Goal: Information Seeking & Learning: Find specific fact

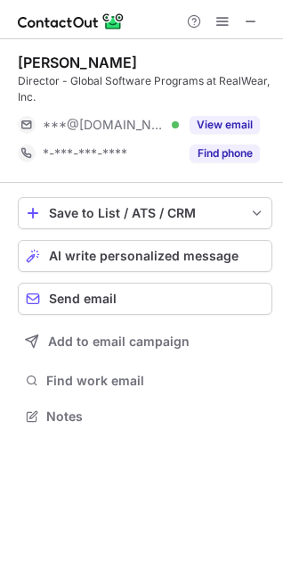
scroll to position [403, 283]
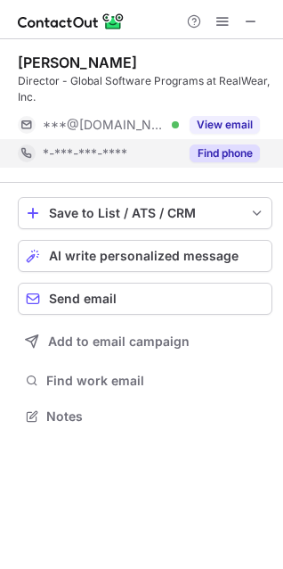
click at [257, 146] on button "Find phone" at bounding box center [225, 153] width 70 height 18
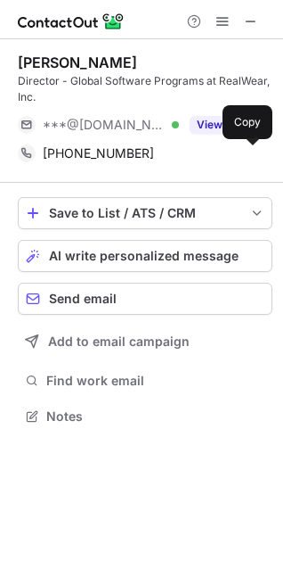
click at [257, 146] on span at bounding box center [251, 153] width 14 height 14
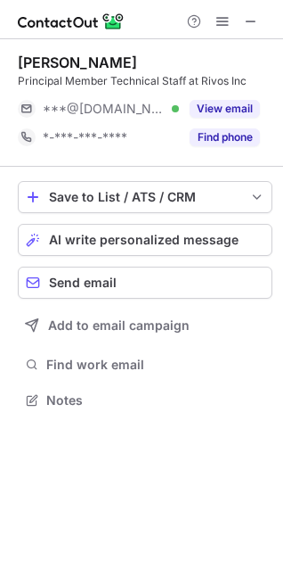
scroll to position [387, 283]
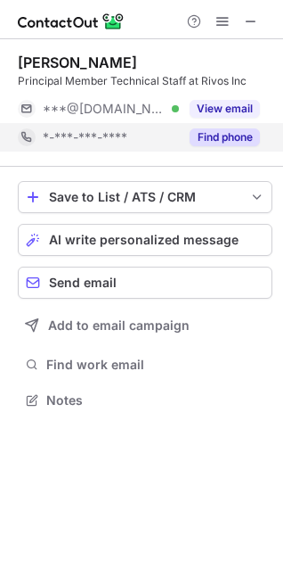
click at [252, 134] on button "Find phone" at bounding box center [225, 137] width 70 height 18
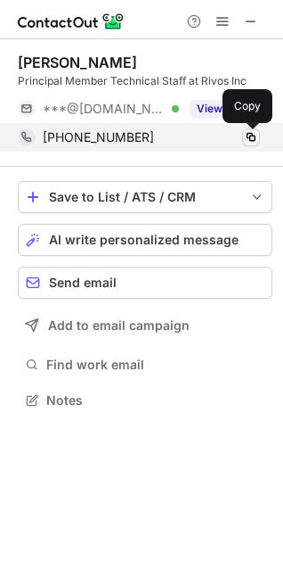
click at [250, 138] on span at bounding box center [251, 137] width 14 height 14
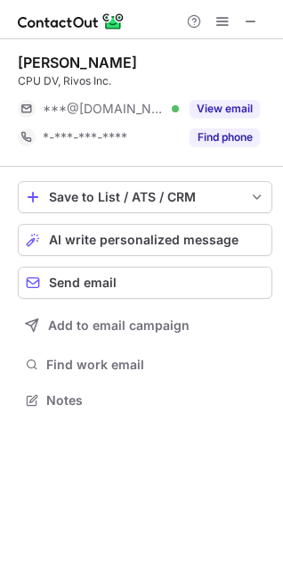
scroll to position [387, 283]
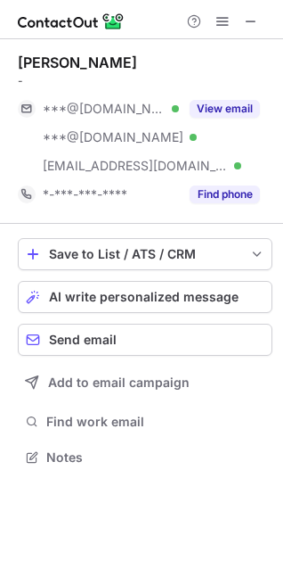
scroll to position [444, 283]
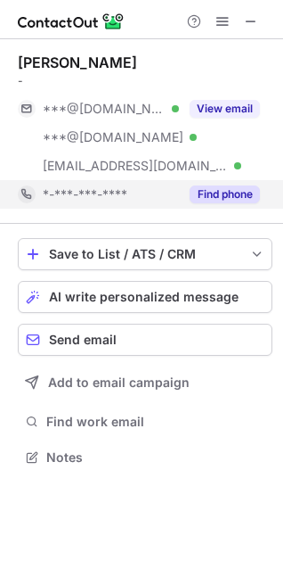
click at [255, 193] on button "Find phone" at bounding box center [225, 194] width 70 height 18
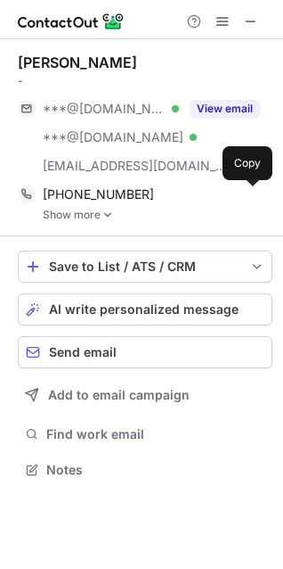
scroll to position [456, 283]
click at [255, 193] on span at bounding box center [251, 194] width 14 height 14
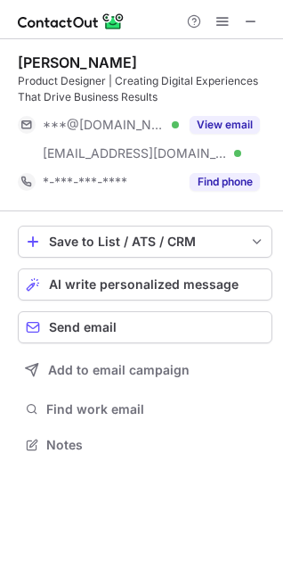
scroll to position [431, 283]
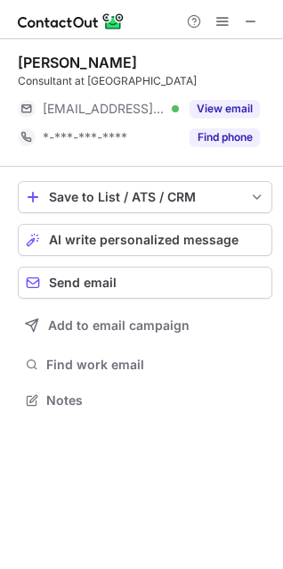
scroll to position [8, 8]
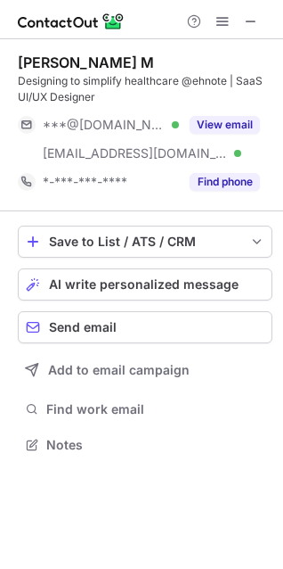
scroll to position [431, 283]
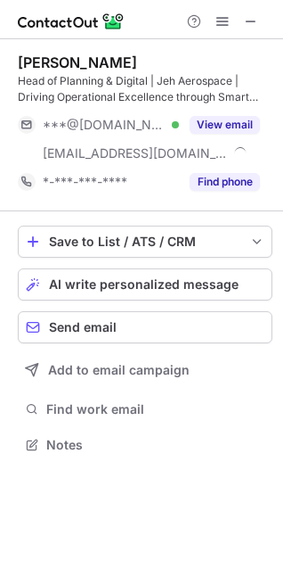
scroll to position [431, 283]
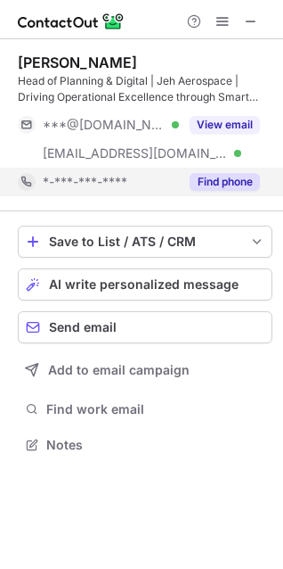
click at [237, 189] on button "Find phone" at bounding box center [225, 182] width 70 height 18
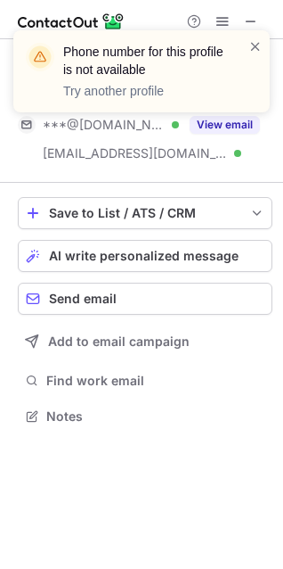
scroll to position [403, 283]
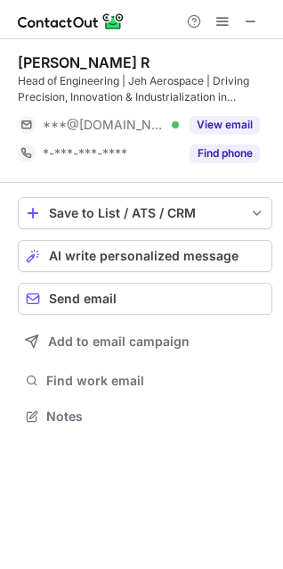
scroll to position [403, 283]
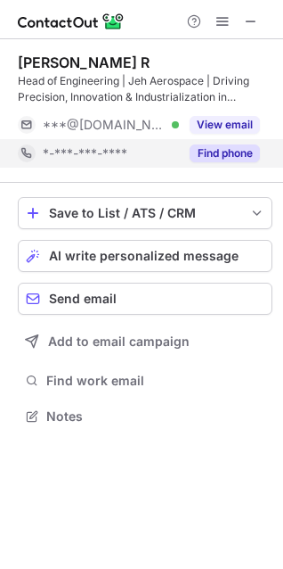
click at [220, 151] on button "Find phone" at bounding box center [225, 153] width 70 height 18
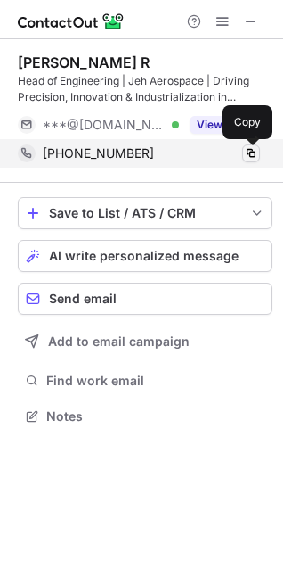
click at [249, 151] on span at bounding box center [251, 153] width 14 height 14
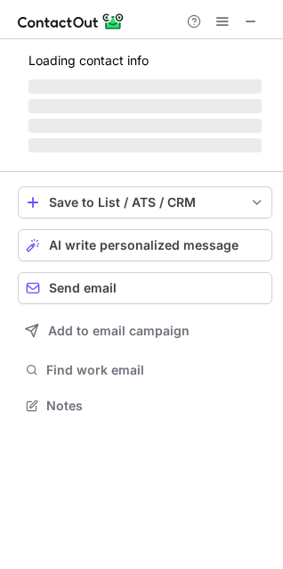
scroll to position [431, 283]
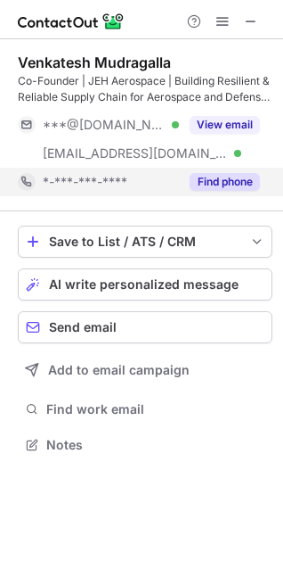
click at [204, 180] on button "Find phone" at bounding box center [225, 182] width 70 height 18
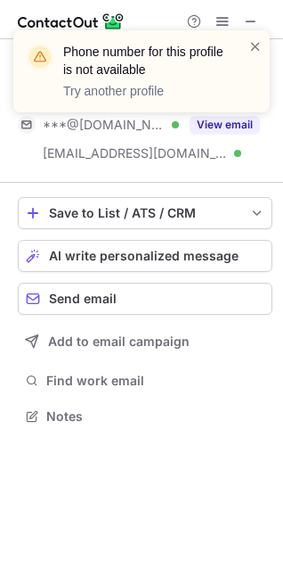
scroll to position [403, 283]
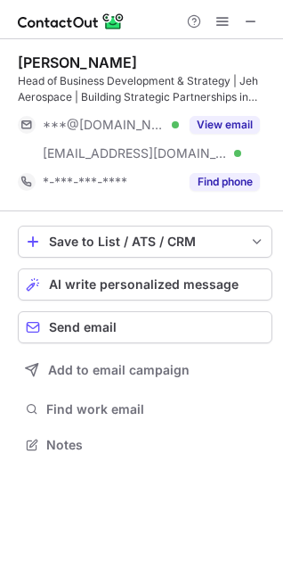
scroll to position [431, 283]
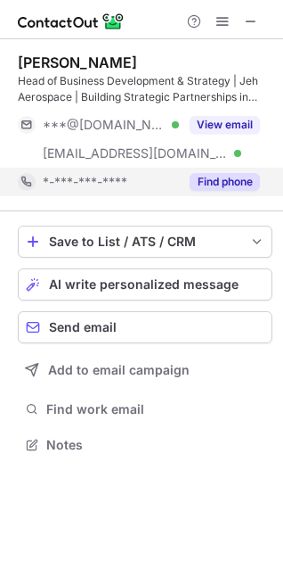
click at [233, 187] on button "Find phone" at bounding box center [225, 182] width 70 height 18
click at [241, 190] on button "Find phone" at bounding box center [225, 182] width 70 height 18
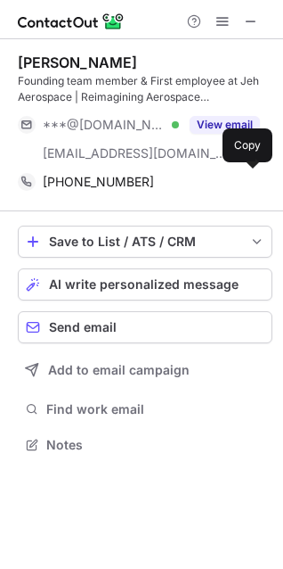
click at [241, 190] on div "[PHONE_NUMBER] Copy" at bounding box center [139, 182] width 242 height 29
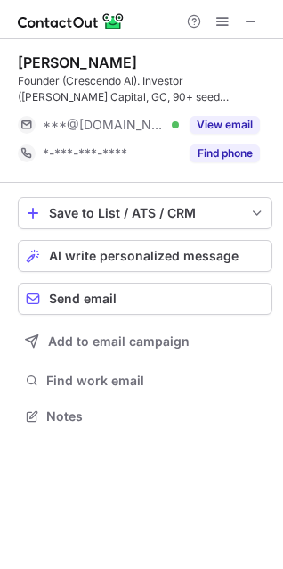
scroll to position [403, 283]
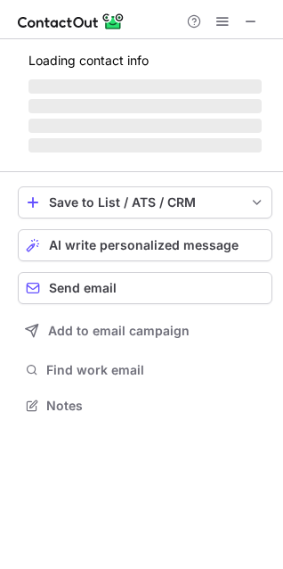
scroll to position [431, 283]
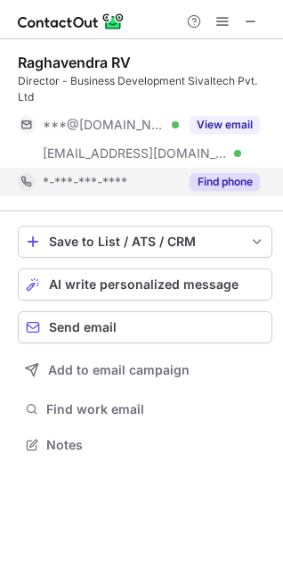
click at [237, 186] on button "Find phone" at bounding box center [225, 182] width 70 height 18
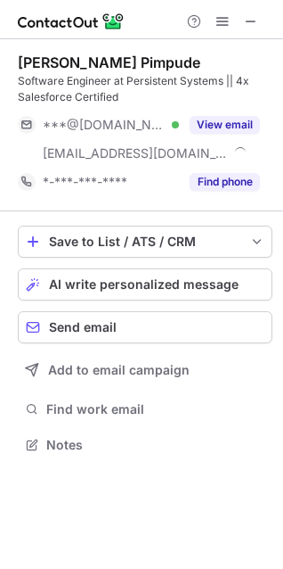
scroll to position [431, 283]
